Goal: Find specific page/section: Find specific page/section

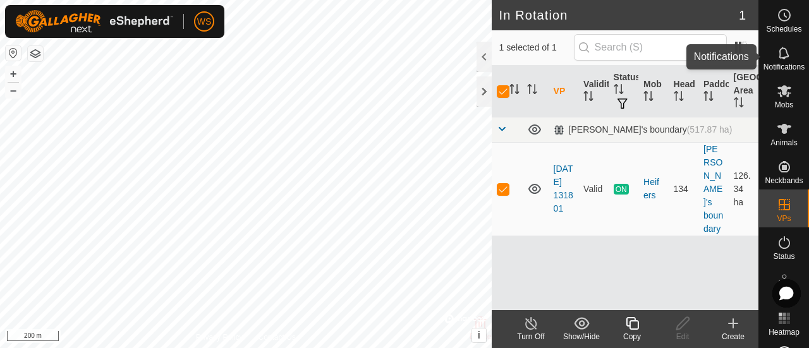
click at [777, 59] on icon at bounding box center [784, 52] width 15 height 15
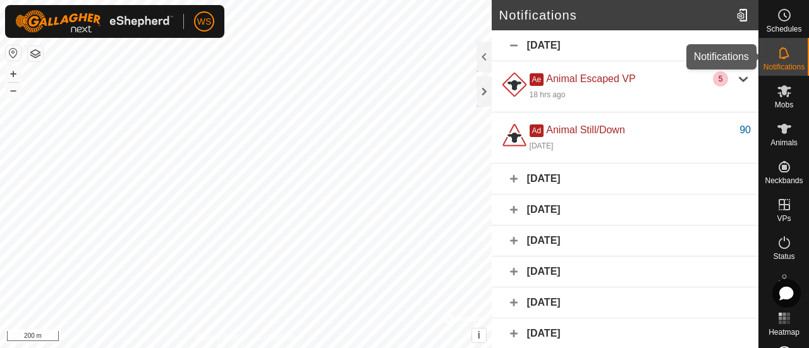
click at [773, 63] on span "Notifications" at bounding box center [783, 67] width 41 height 8
click at [481, 89] on div at bounding box center [483, 91] width 15 height 30
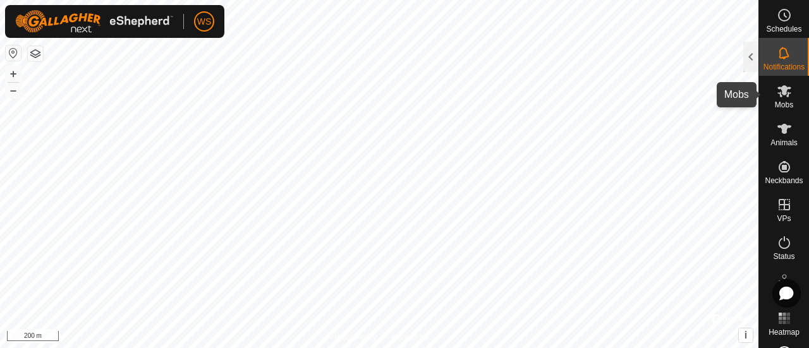
click at [778, 97] on icon at bounding box center [784, 90] width 15 height 15
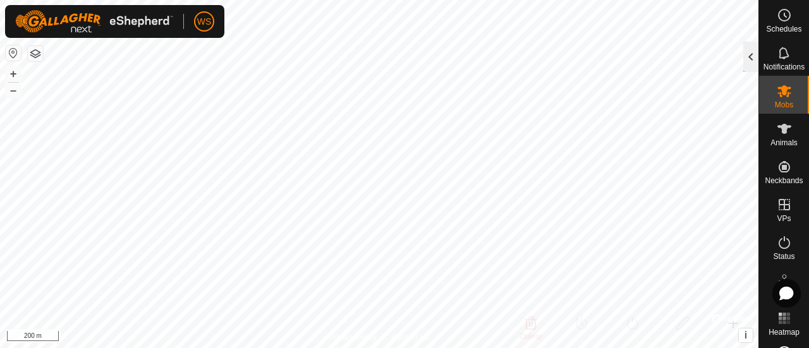
click at [755, 68] on div at bounding box center [750, 57] width 15 height 30
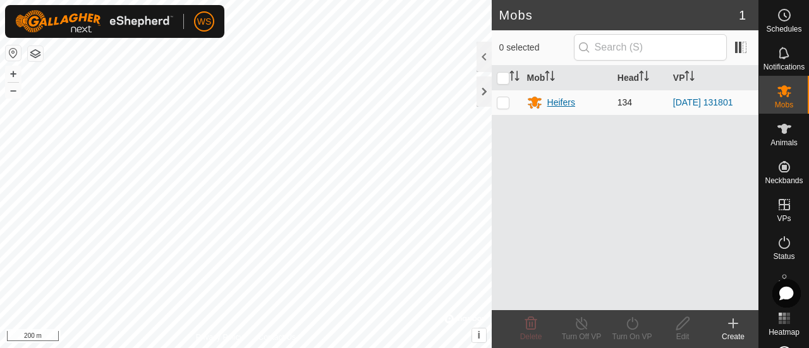
click at [540, 97] on icon at bounding box center [534, 102] width 15 height 15
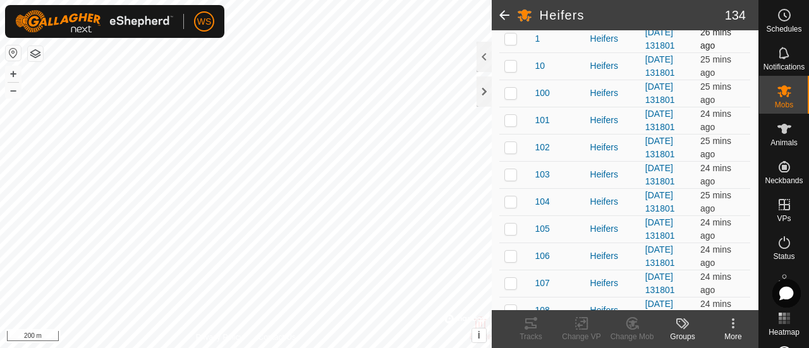
scroll to position [190, 0]
click at [479, 92] on div at bounding box center [483, 91] width 15 height 30
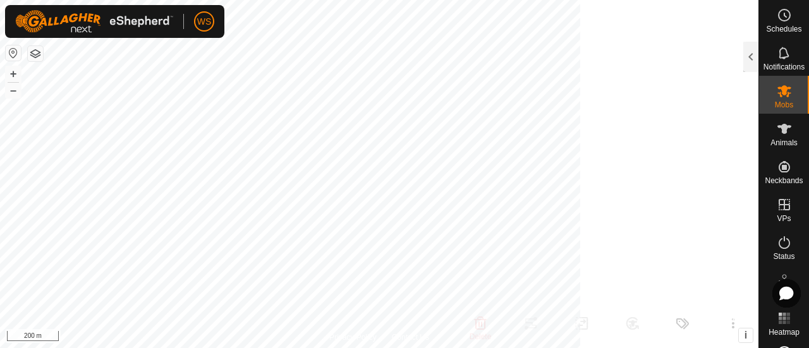
scroll to position [248, 0]
